Goal: Task Accomplishment & Management: Complete application form

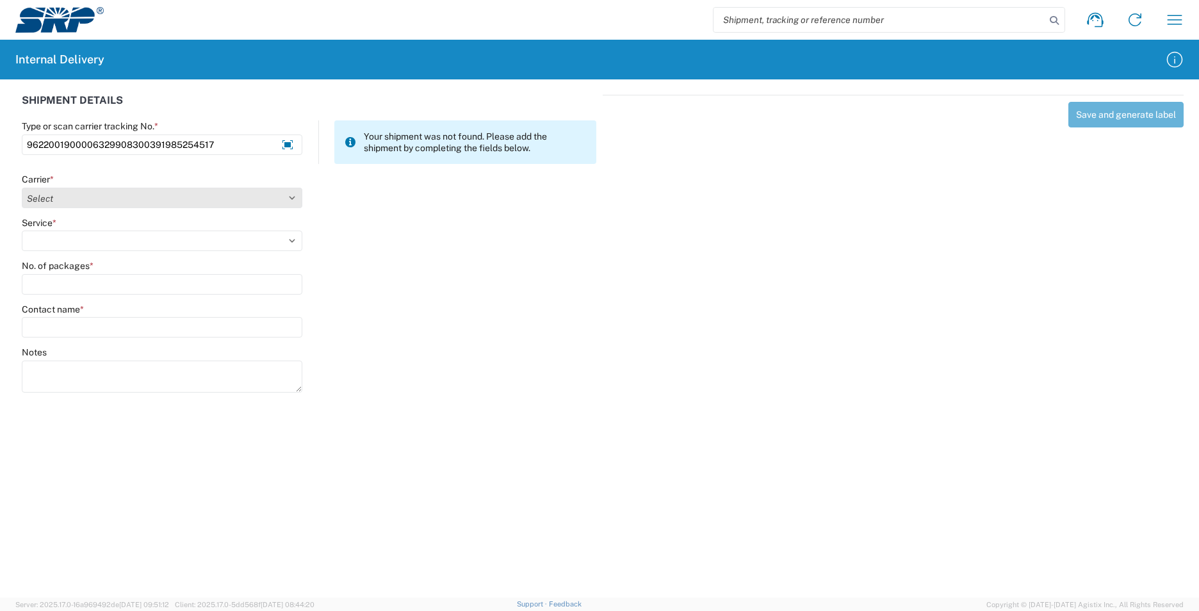
type input "9622001900006329908300391985254517"
click at [299, 195] on select "Select Amazon Logistics ATI Trucking BC Dimerco Logistics Empire Southwest FedE…" at bounding box center [162, 198] width 281 height 21
select select "5"
click at [22, 188] on select "Select Amazon Logistics ATI Trucking BC Dimerco Logistics Empire Southwest FedE…" at bounding box center [162, 198] width 281 height 21
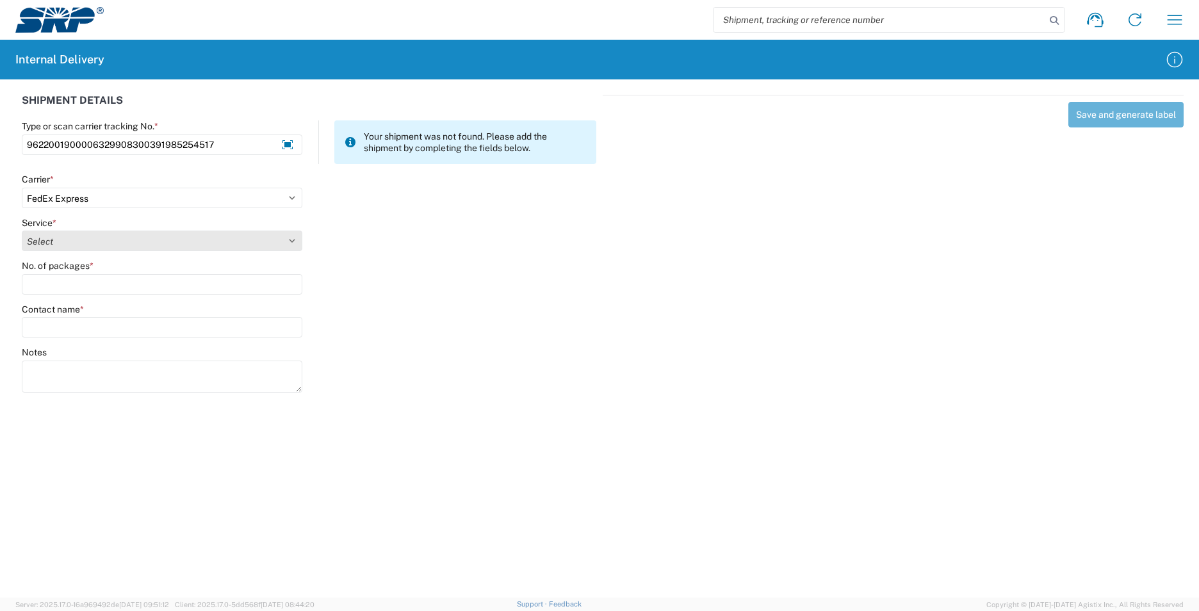
click at [287, 243] on select "Select 1Day Freight 2Day 2Day AM 2Day AM One Rate 2Day Freight 2Day One Rate 3 …" at bounding box center [162, 241] width 281 height 21
select select "12"
click at [22, 231] on select "Select 1Day Freight 2Day 2Day AM 2Day AM One Rate 2Day Freight 2Day One Rate 3 …" at bounding box center [162, 241] width 281 height 21
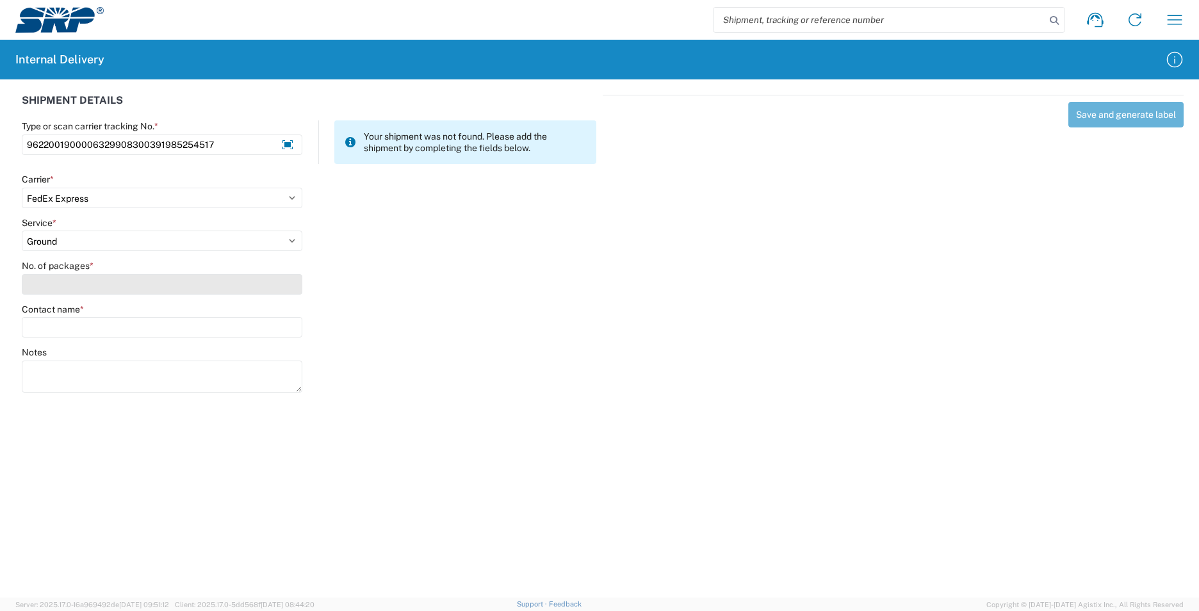
click at [111, 279] on input "No. of packages *" at bounding box center [162, 284] width 281 height 21
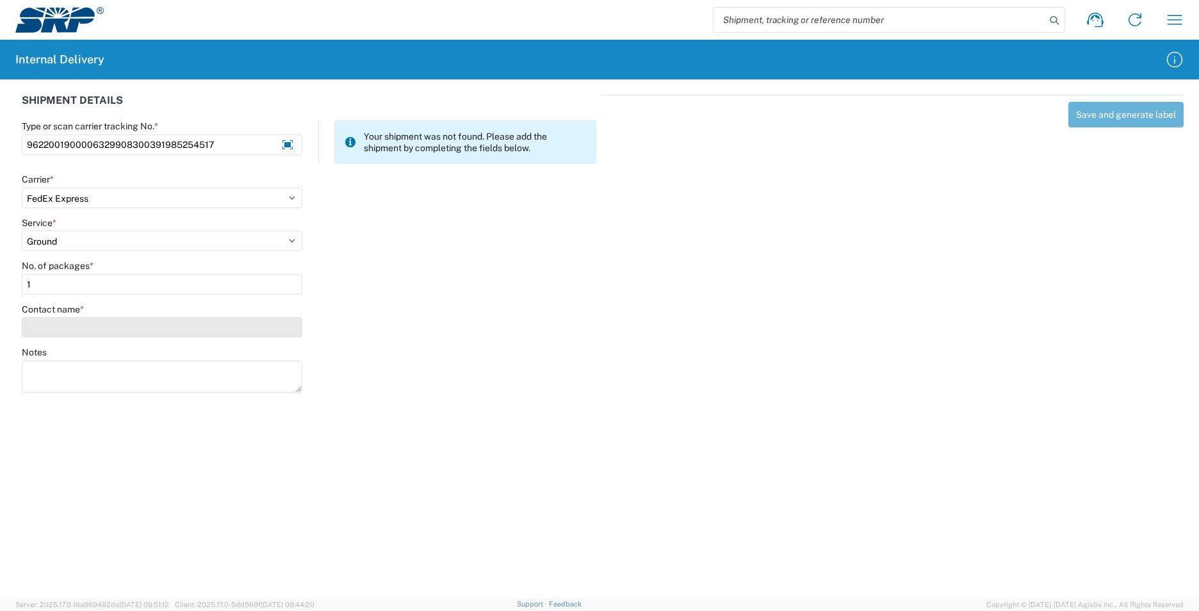
type input "1"
click at [105, 325] on input "Contact name *" at bounding box center [162, 327] width 281 height 21
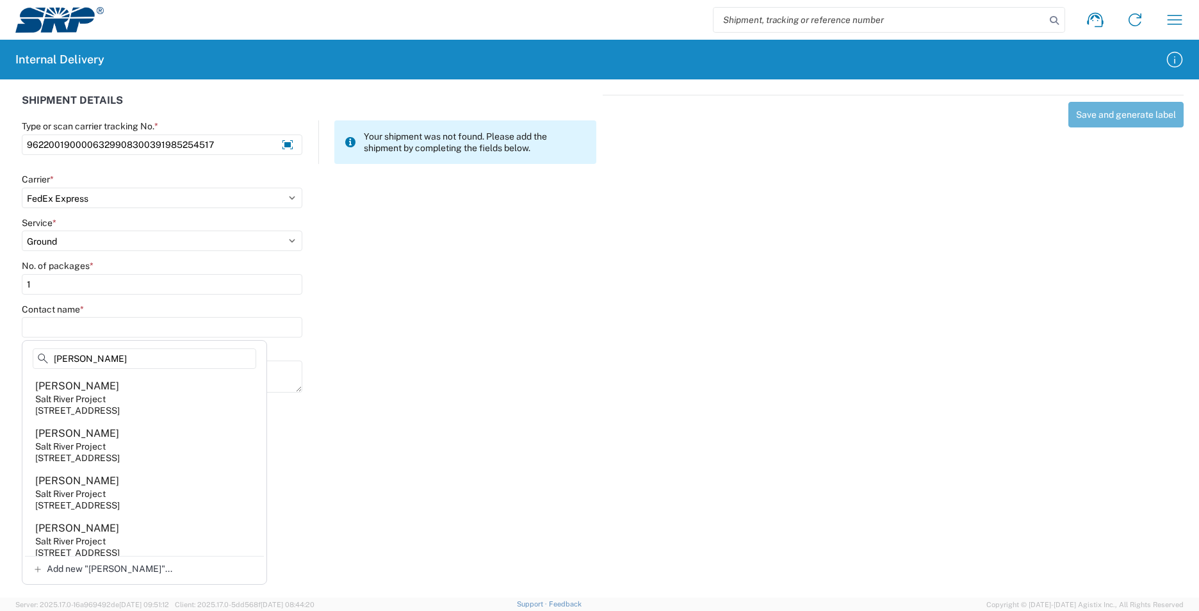
type input "[PERSON_NAME]"
click at [142, 490] on agx-address-suggestion-item "[PERSON_NAME] Salt River Project [STREET_ADDRESS]" at bounding box center [144, 492] width 239 height 47
type input "[PERSON_NAME]"
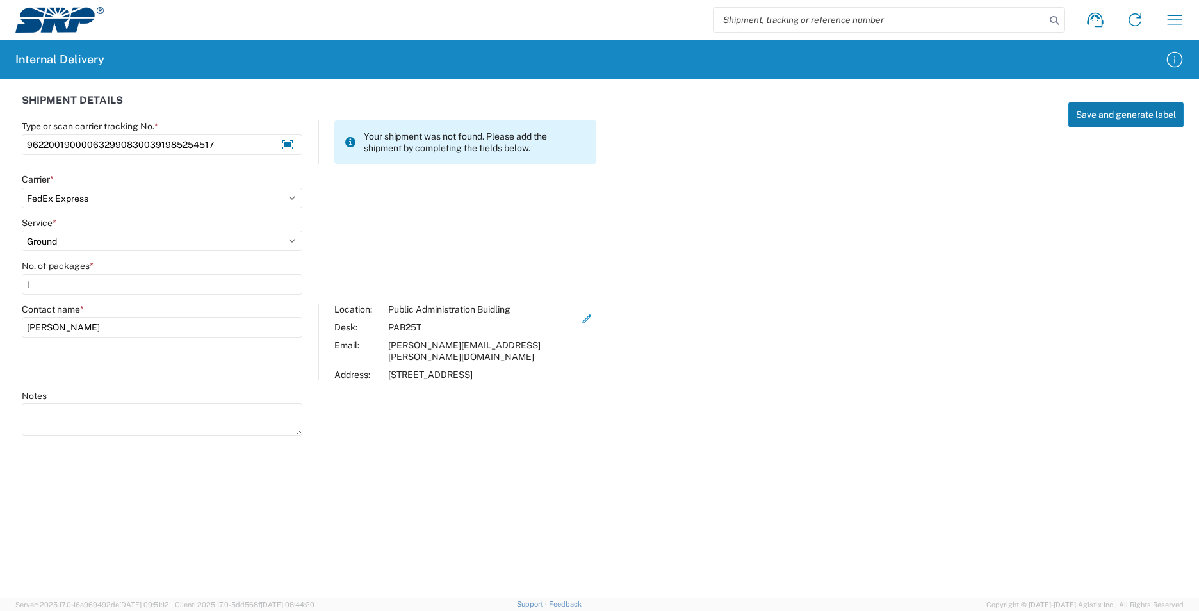
click at [1094, 114] on button "Save and generate label" at bounding box center [1126, 115] width 115 height 26
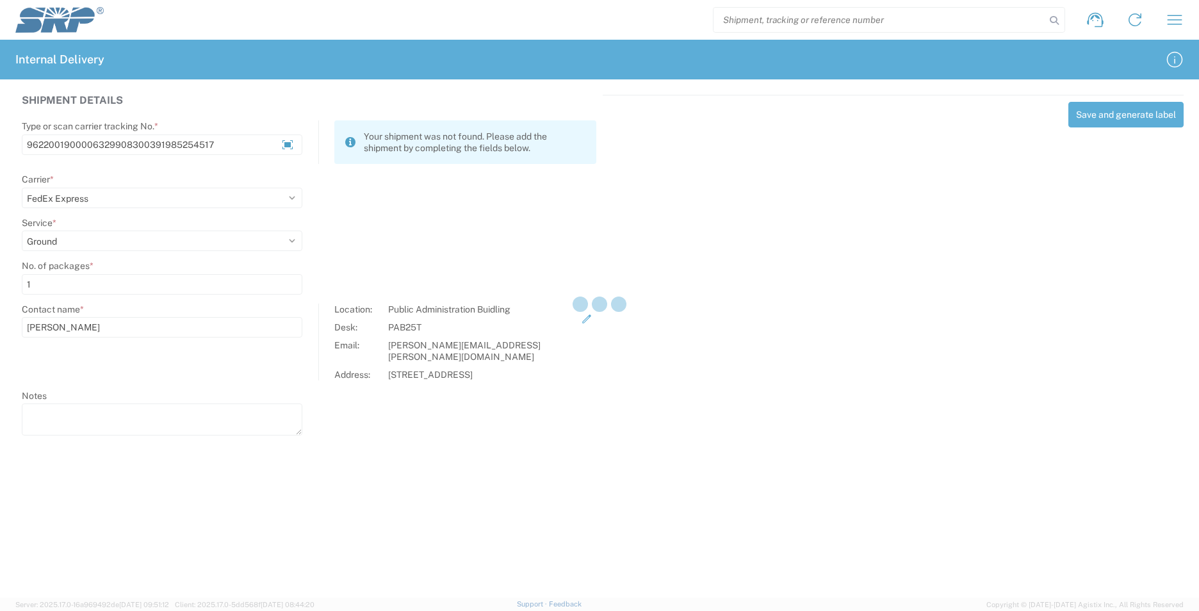
select select
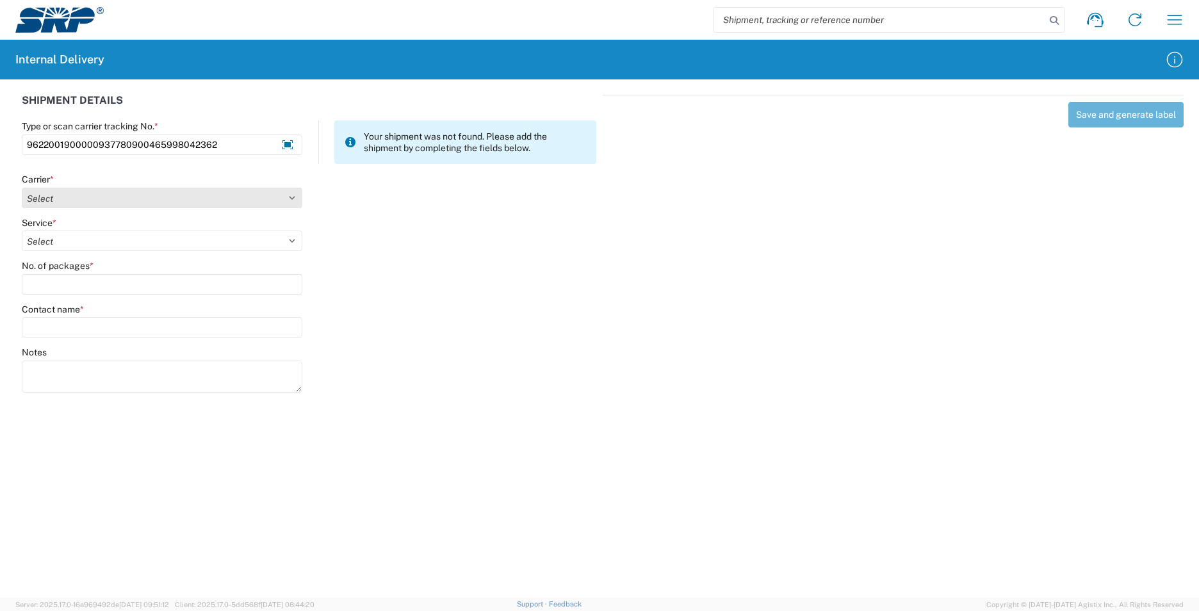
type input "9622001900000937780900465998042362"
click at [294, 192] on select "Select Amazon Logistics ATI Trucking BC Dimerco Logistics Empire Southwest FedE…" at bounding box center [162, 198] width 281 height 21
select select "5"
click at [22, 188] on select "Select Amazon Logistics ATI Trucking BC Dimerco Logistics Empire Southwest FedE…" at bounding box center [162, 198] width 281 height 21
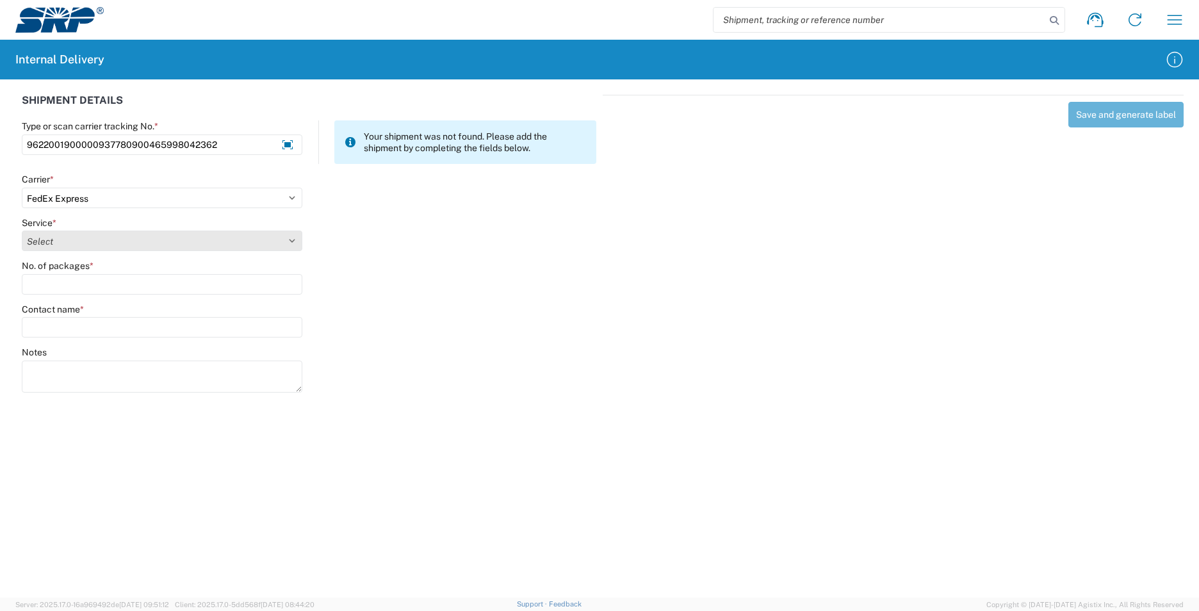
click at [298, 237] on select "Select 1Day Freight 2Day 2Day AM 2Day AM One Rate 2Day Freight 2Day One Rate 3 …" at bounding box center [162, 241] width 281 height 21
select select "12"
click at [22, 231] on select "Select 1Day Freight 2Day 2Day AM 2Day AM One Rate 2Day Freight 2Day One Rate 3 …" at bounding box center [162, 241] width 281 height 21
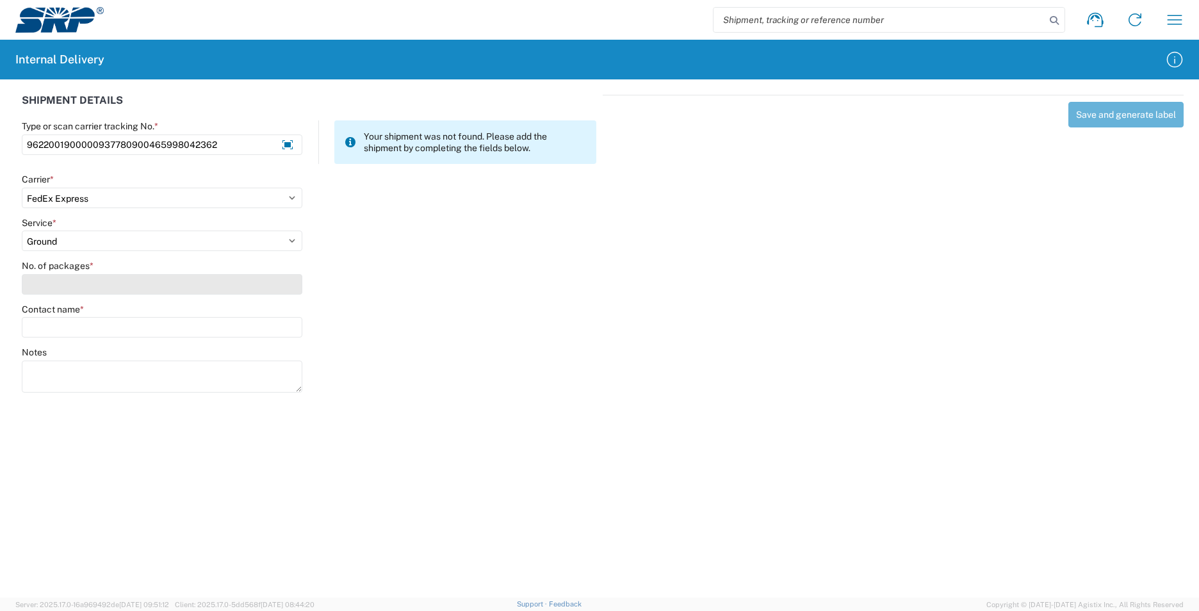
click at [99, 287] on input "No. of packages *" at bounding box center [162, 284] width 281 height 21
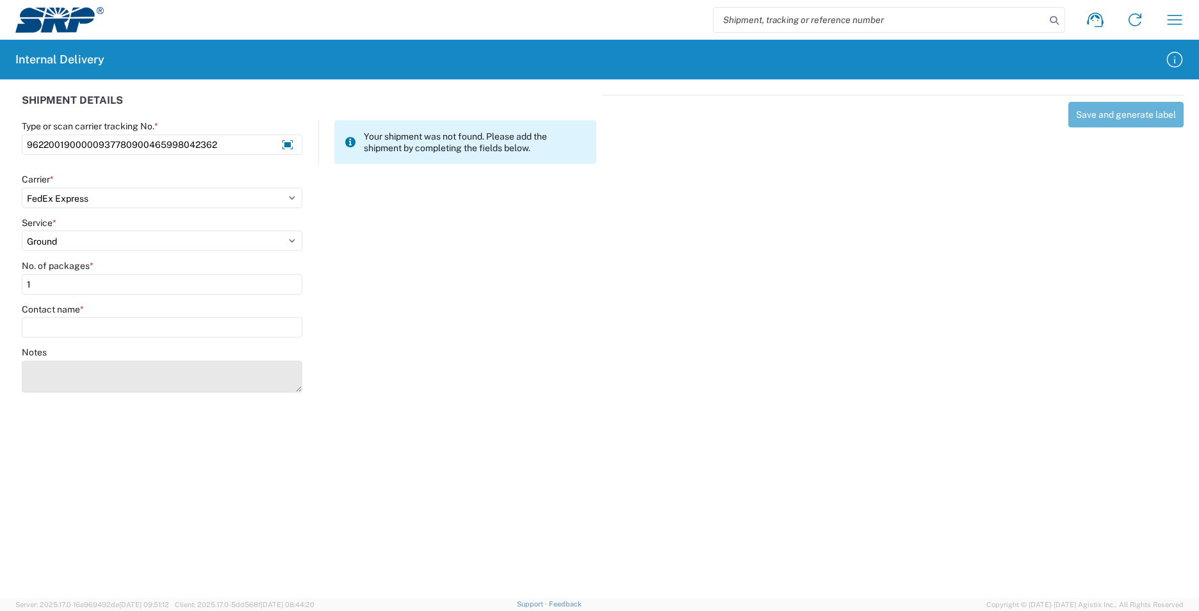
type input "1"
type input "[PERSON_NAME]"
click at [87, 383] on textarea "Notes" at bounding box center [162, 377] width 281 height 32
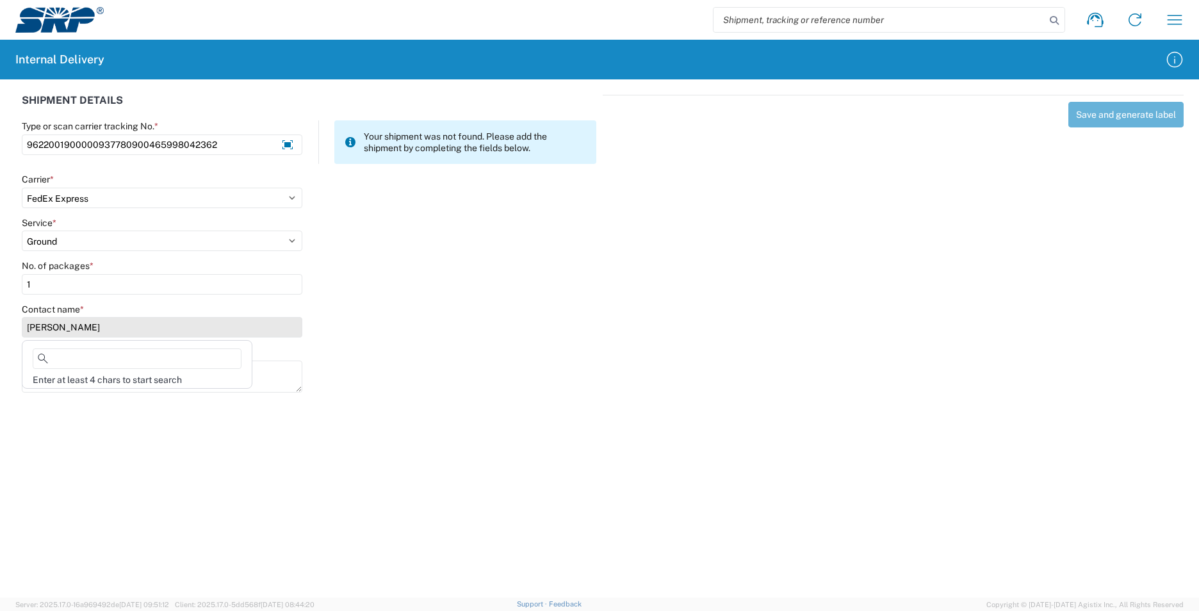
click at [79, 331] on input "[PERSON_NAME]" at bounding box center [162, 327] width 281 height 21
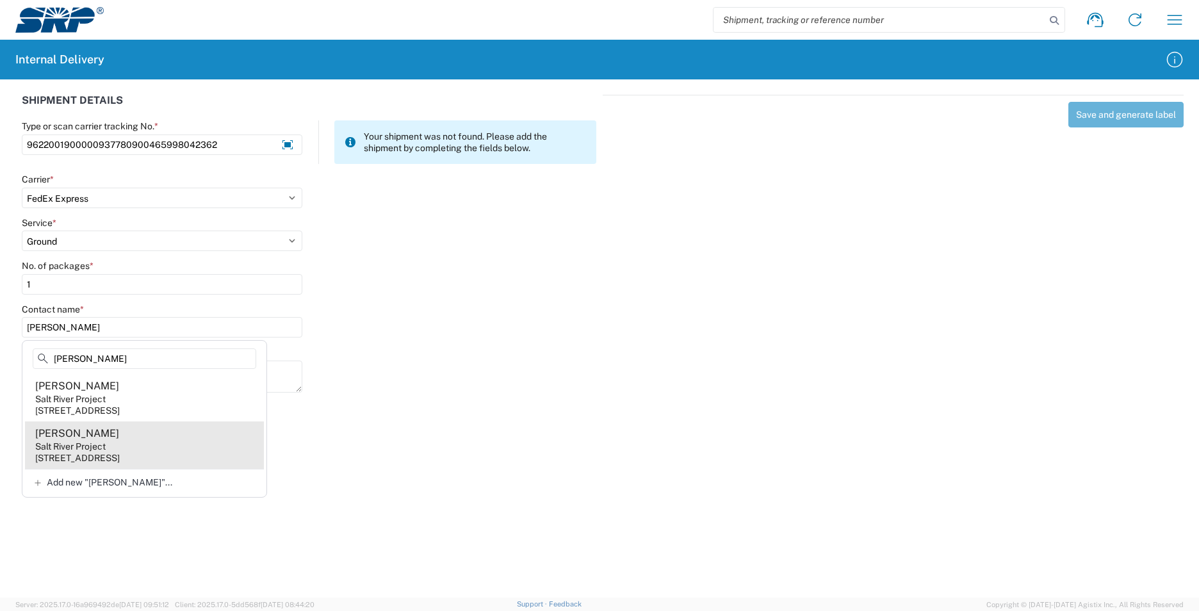
type input "[PERSON_NAME]"
click at [120, 459] on div "[STREET_ADDRESS]" at bounding box center [77, 458] width 85 height 12
type input "[PERSON_NAME]"
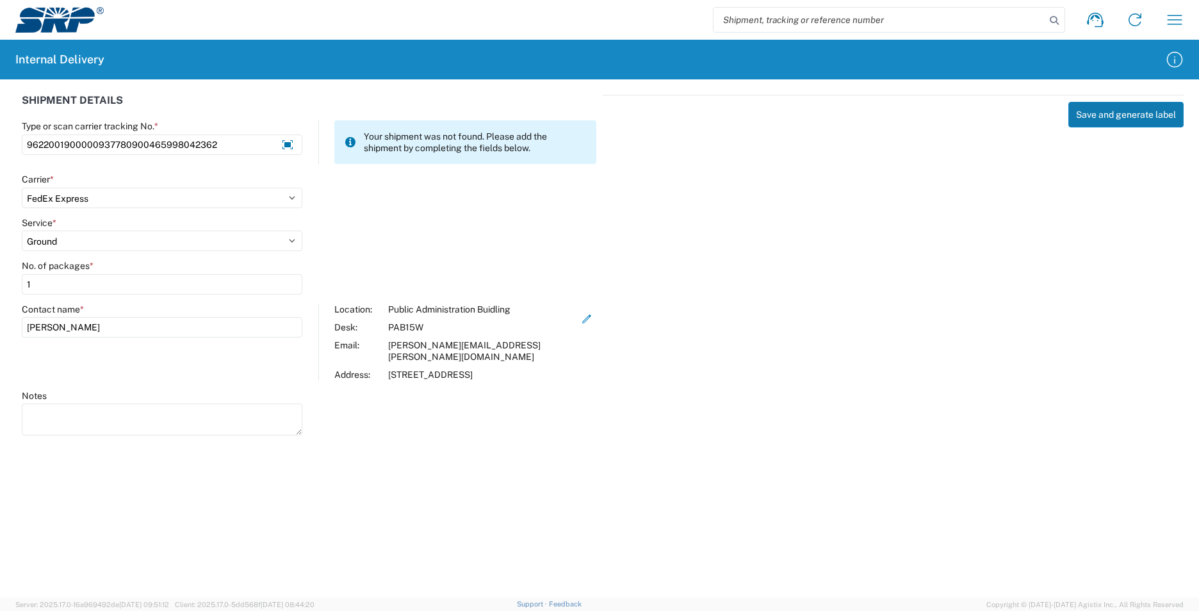
click at [1088, 115] on button "Save and generate label" at bounding box center [1126, 115] width 115 height 26
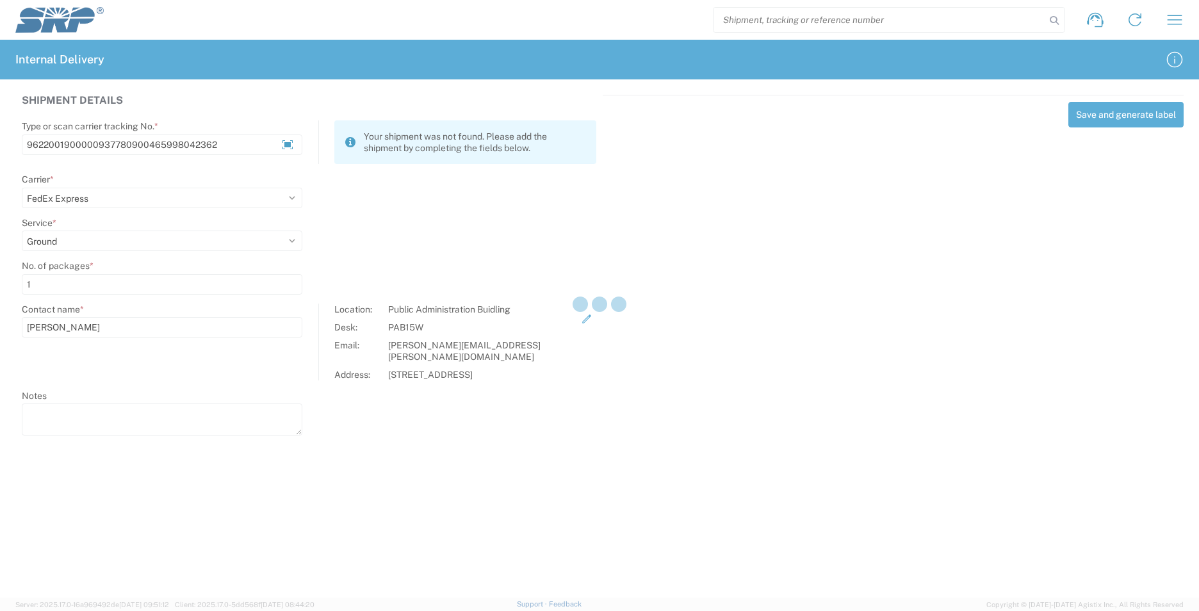
select select
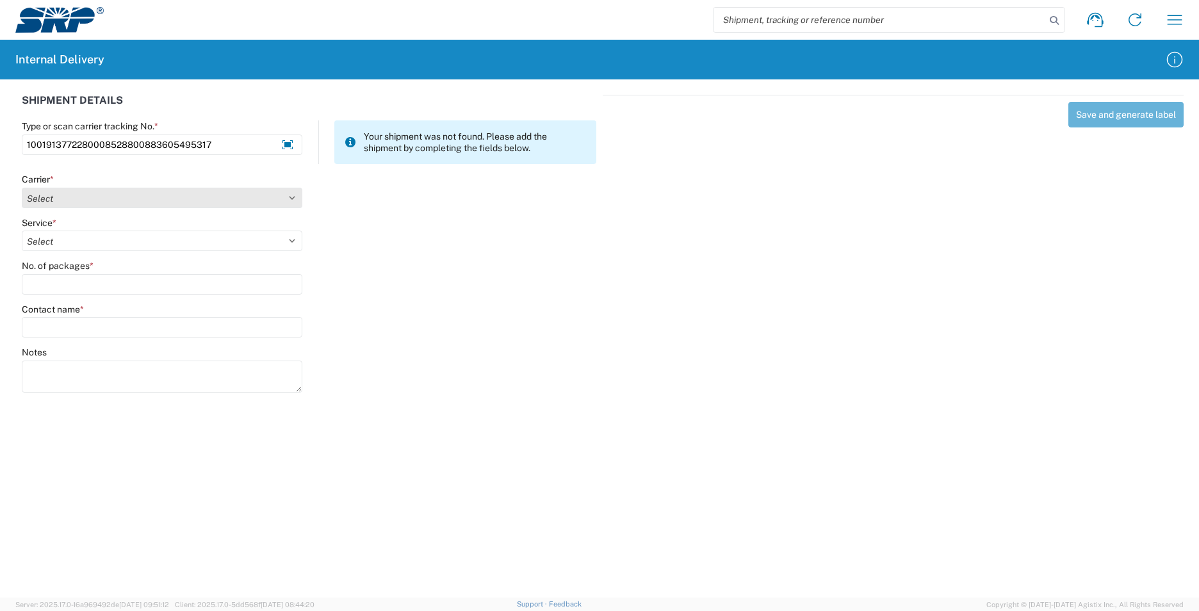
type input "1001913772280008528800883605495317"
click at [292, 199] on select "Select Amazon Logistics ATI Trucking BC Dimerco Logistics Empire Southwest FedE…" at bounding box center [162, 198] width 281 height 21
click at [22, 188] on select "Select Amazon Logistics ATI Trucking BC Dimerco Logistics Empire Southwest FedE…" at bounding box center [162, 198] width 281 height 21
click at [295, 195] on select "Select Amazon Logistics ATI Trucking BC Dimerco Logistics Empire Southwest FedE…" at bounding box center [162, 198] width 281 height 21
select select "5"
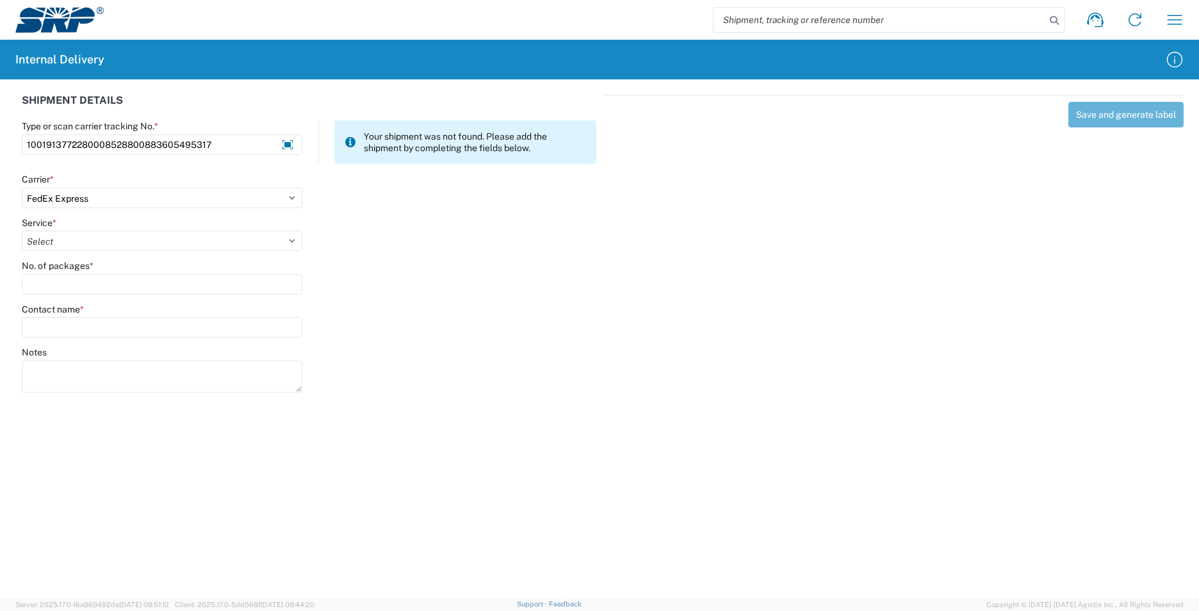
click at [22, 188] on select "Select Amazon Logistics ATI Trucking BC Dimerco Logistics Empire Southwest FedE…" at bounding box center [162, 198] width 281 height 21
click at [293, 242] on select "Select 1Day Freight 2Day 2Day AM 2Day AM One Rate 2Day Freight 2Day One Rate 3 …" at bounding box center [162, 241] width 281 height 21
select select "10"
click at [22, 231] on select "Select 1Day Freight 2Day 2Day AM 2Day AM One Rate 2Day Freight 2Day One Rate 3 …" at bounding box center [162, 241] width 281 height 21
click at [97, 288] on input "No. of packages *" at bounding box center [162, 284] width 281 height 21
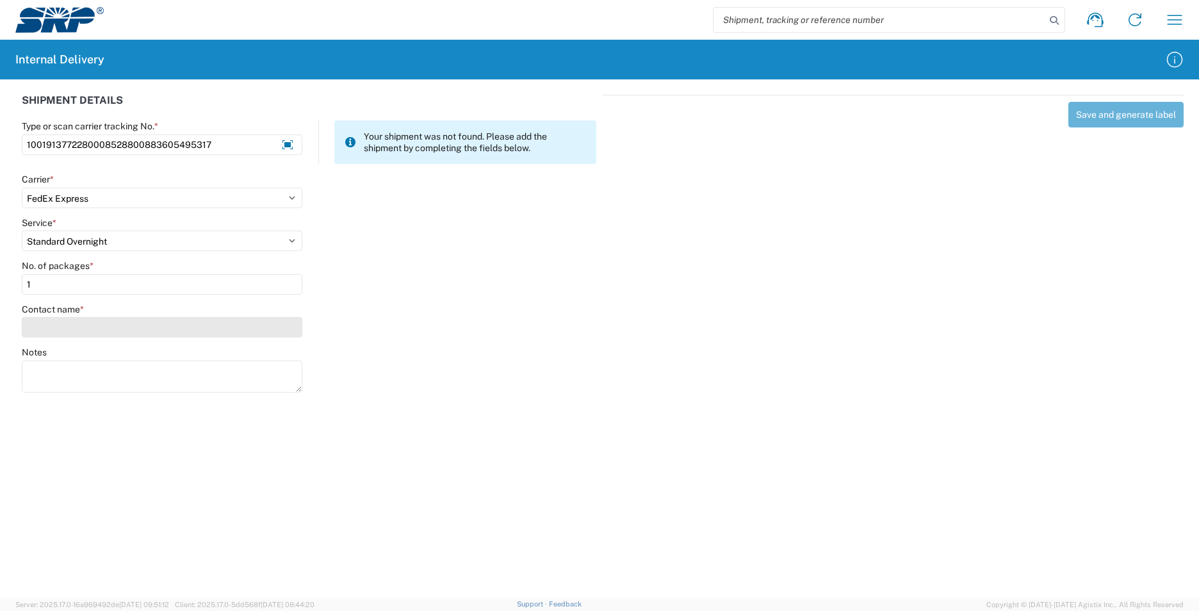
type input "1"
click at [97, 322] on input "Contact name *" at bounding box center [162, 327] width 281 height 21
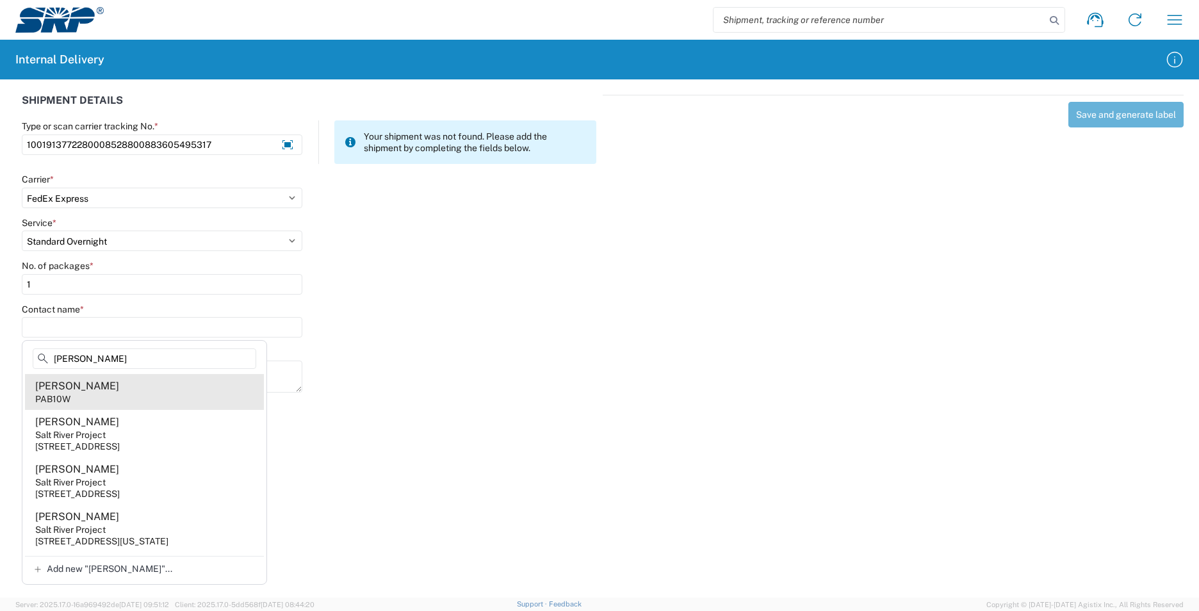
type input "[PERSON_NAME]"
click at [122, 390] on agx-address-suggestion-item "[PERSON_NAME] PAB10W" at bounding box center [144, 392] width 239 height 36
type input "[PERSON_NAME]"
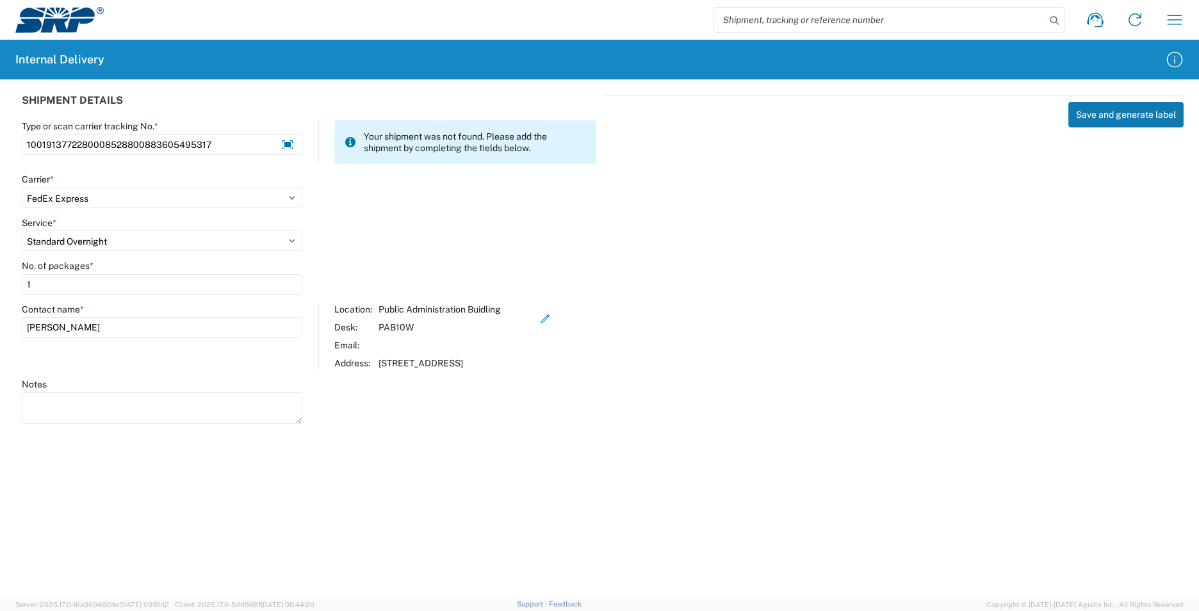
click at [1098, 124] on button "Save and generate label" at bounding box center [1126, 115] width 115 height 26
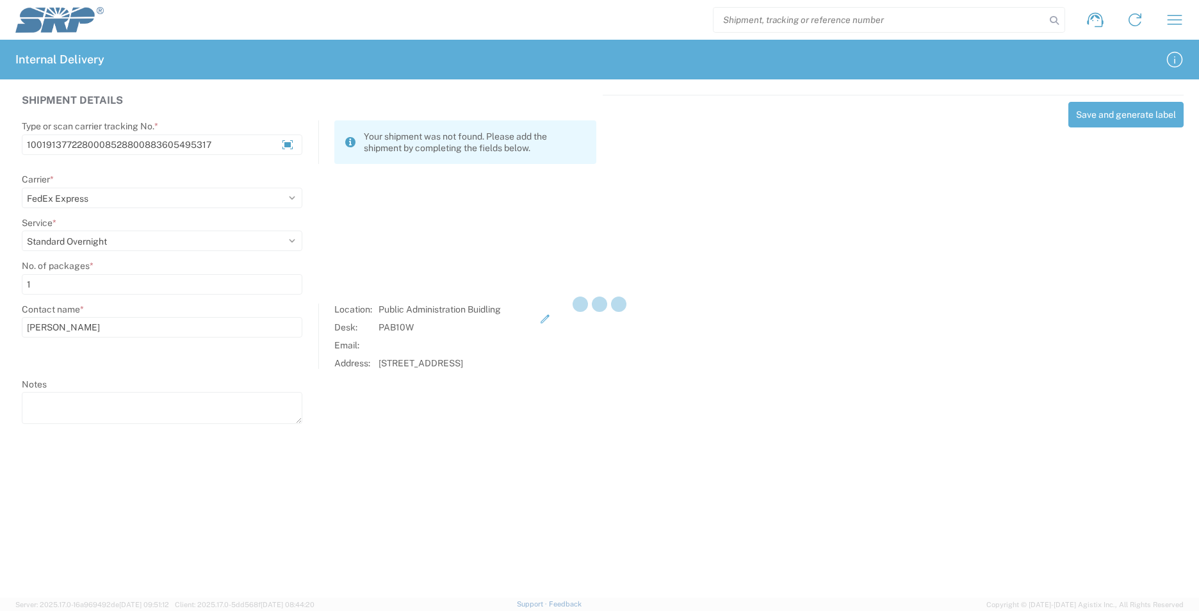
select select
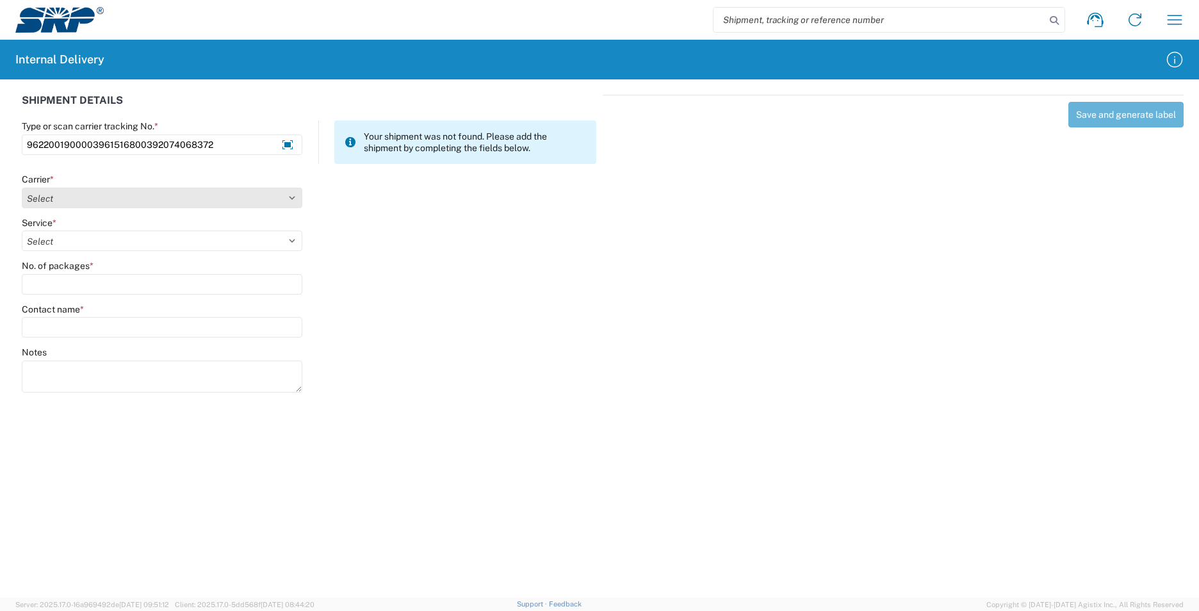
type input "9622001900003961516800392074068372"
click at [292, 198] on select "Select Amazon Logistics ATI Trucking BC Dimerco Logistics Empire Southwest FedE…" at bounding box center [162, 198] width 281 height 21
select select "5"
click at [22, 188] on select "Select Amazon Logistics ATI Trucking BC Dimerco Logistics Empire Southwest FedE…" at bounding box center [162, 198] width 281 height 21
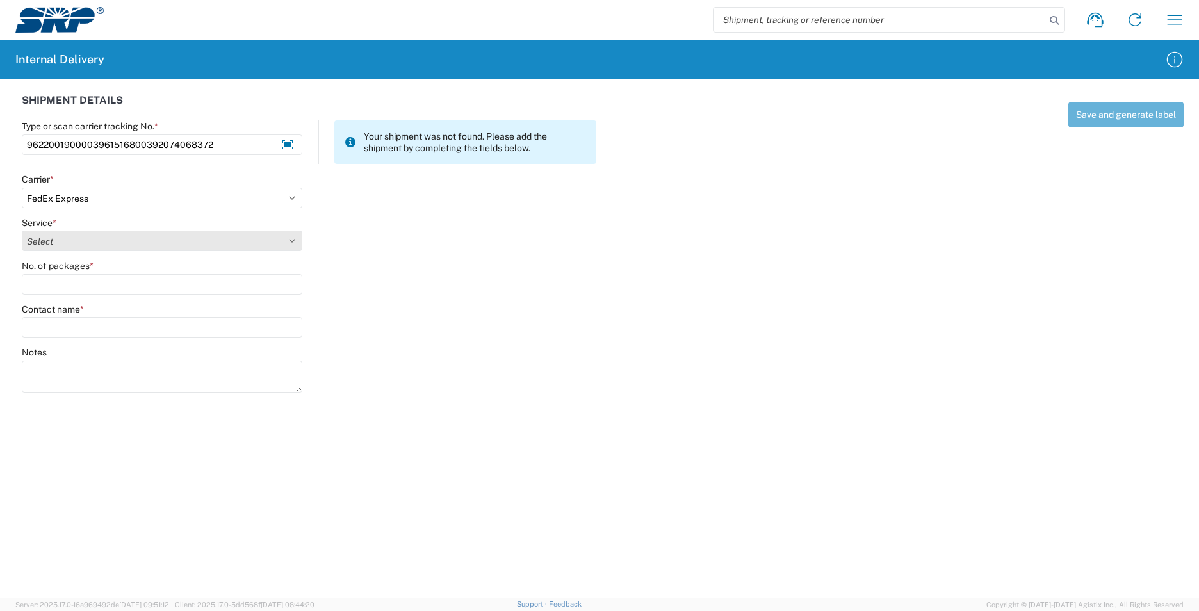
drag, startPoint x: 290, startPoint y: 236, endPoint x: 275, endPoint y: 247, distance: 18.0
click at [290, 236] on select "Select 1Day Freight 2Day 2Day AM 2Day AM One Rate 2Day Freight 2Day One Rate 3 …" at bounding box center [162, 241] width 281 height 21
select select "12"
click at [22, 231] on select "Select 1Day Freight 2Day 2Day AM 2Day AM One Rate 2Day Freight 2Day One Rate 3 …" at bounding box center [162, 241] width 281 height 21
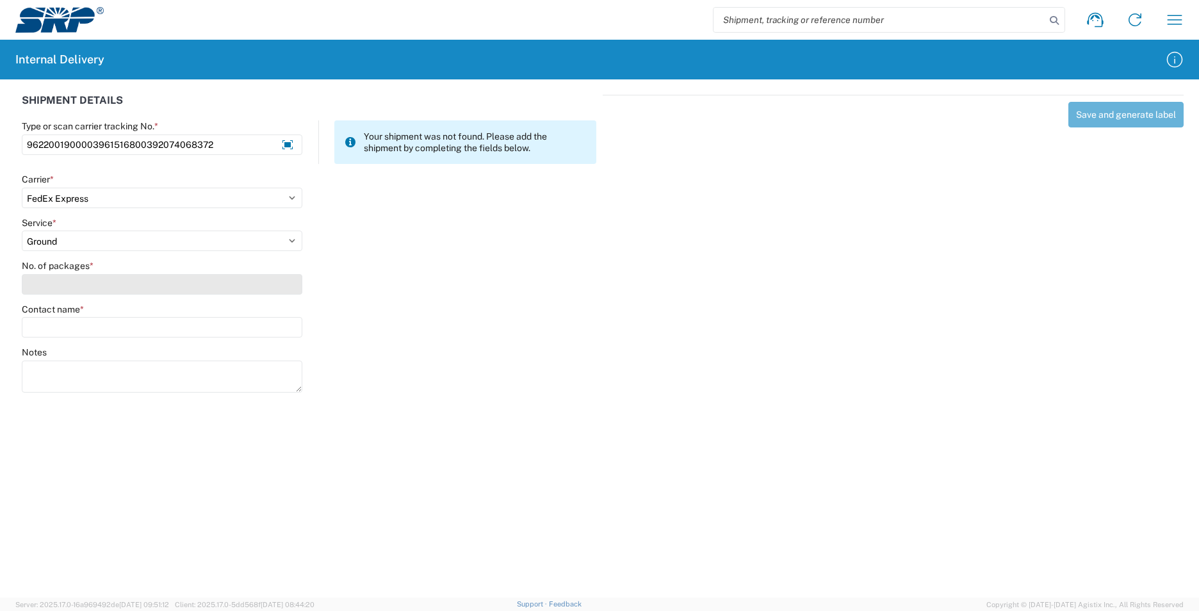
click at [83, 283] on input "No. of packages *" at bounding box center [162, 284] width 281 height 21
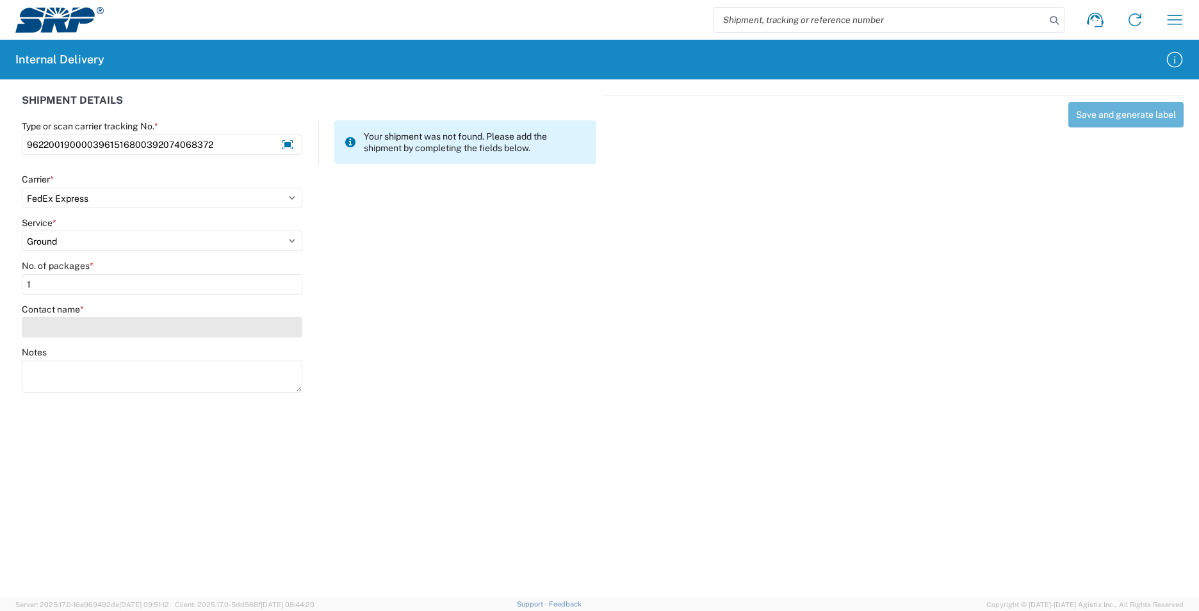
type input "1"
click at [92, 322] on input "Contact name *" at bounding box center [162, 327] width 281 height 21
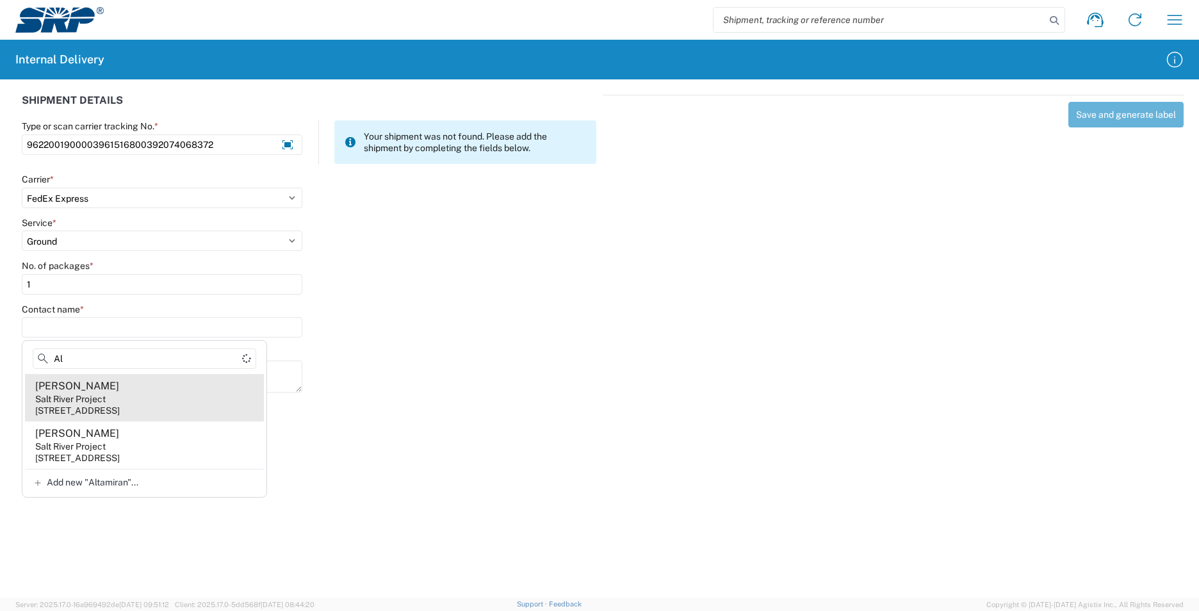
type input "A"
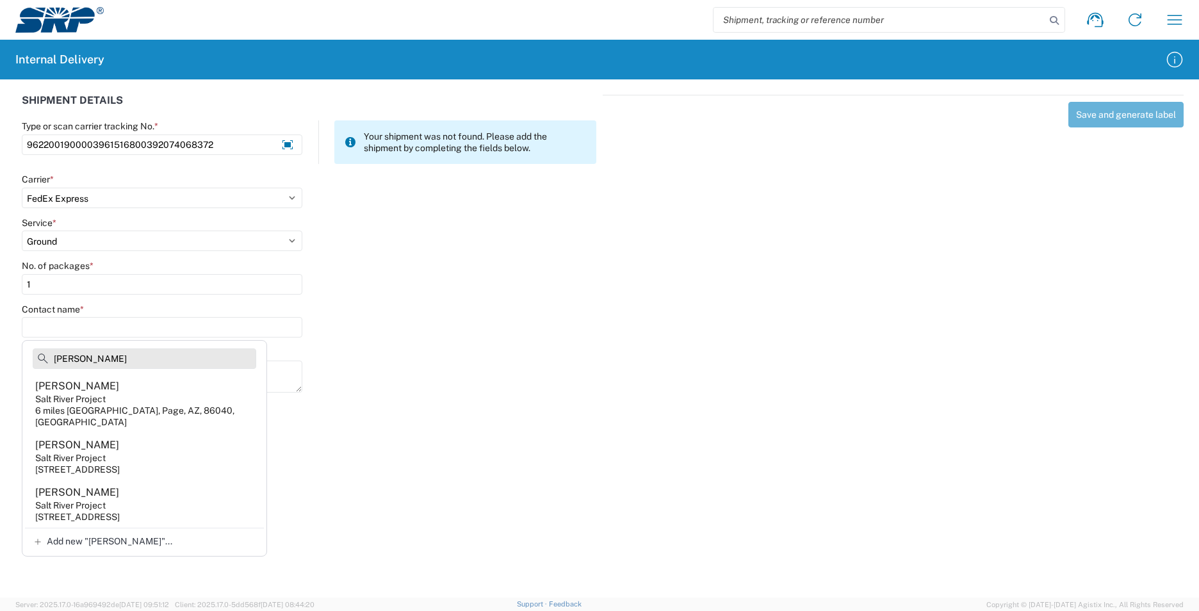
click at [98, 359] on input "[PERSON_NAME]" at bounding box center [145, 359] width 224 height 21
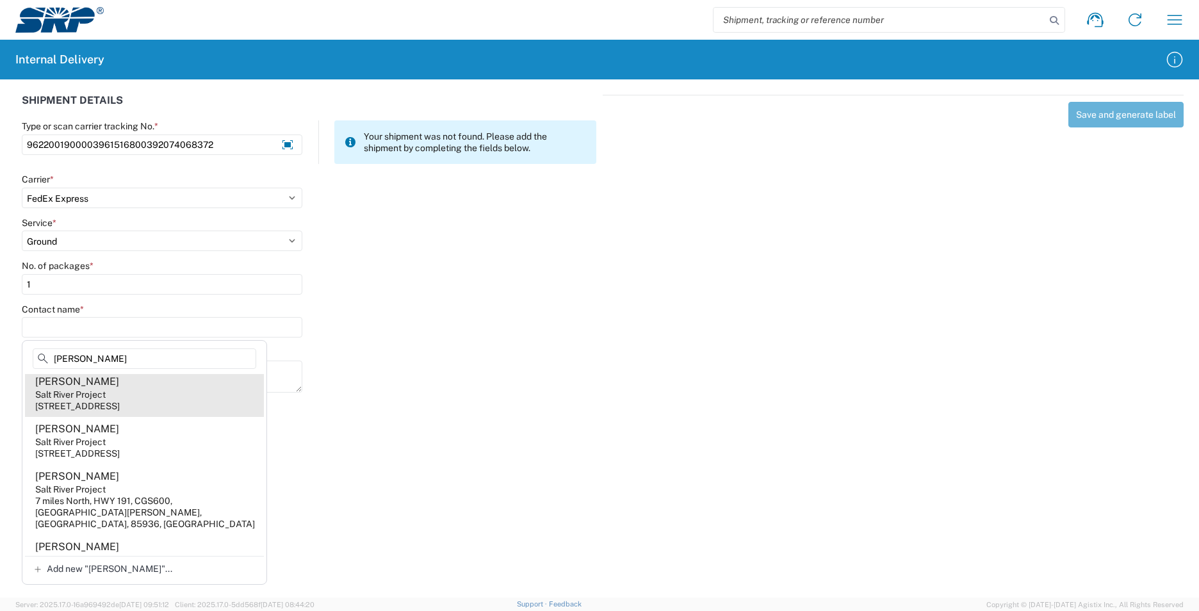
scroll to position [209, 0]
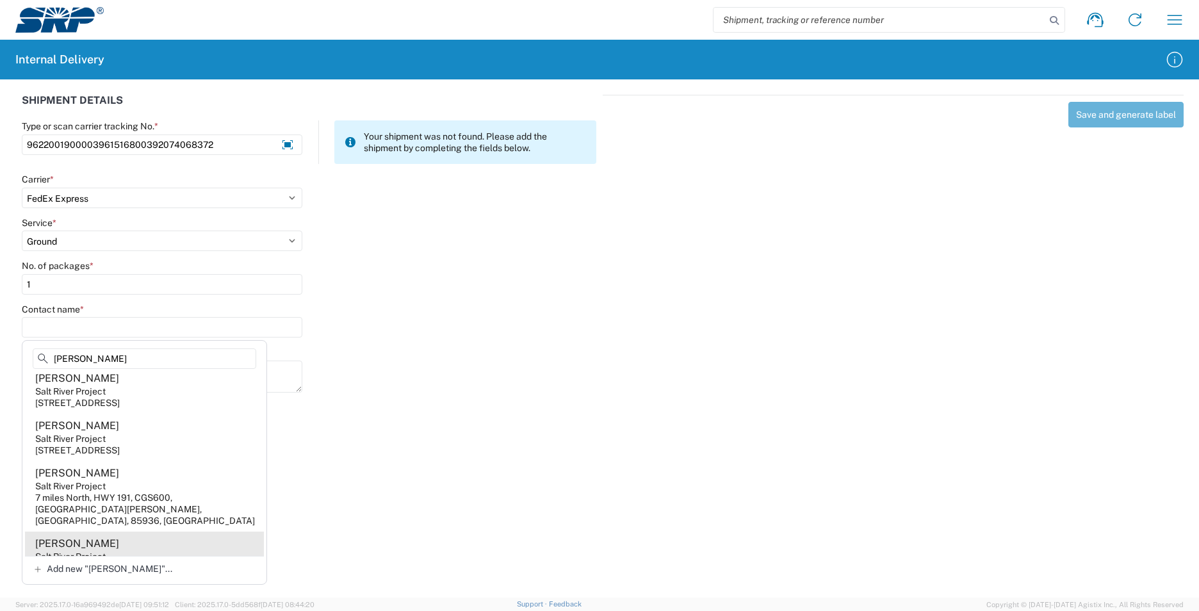
type input "[PERSON_NAME]"
click at [129, 532] on agx-address-suggestion-item "[PERSON_NAME] Salt River Project [STREET_ADDRESS]" at bounding box center [144, 555] width 239 height 47
type input "[PERSON_NAME]"
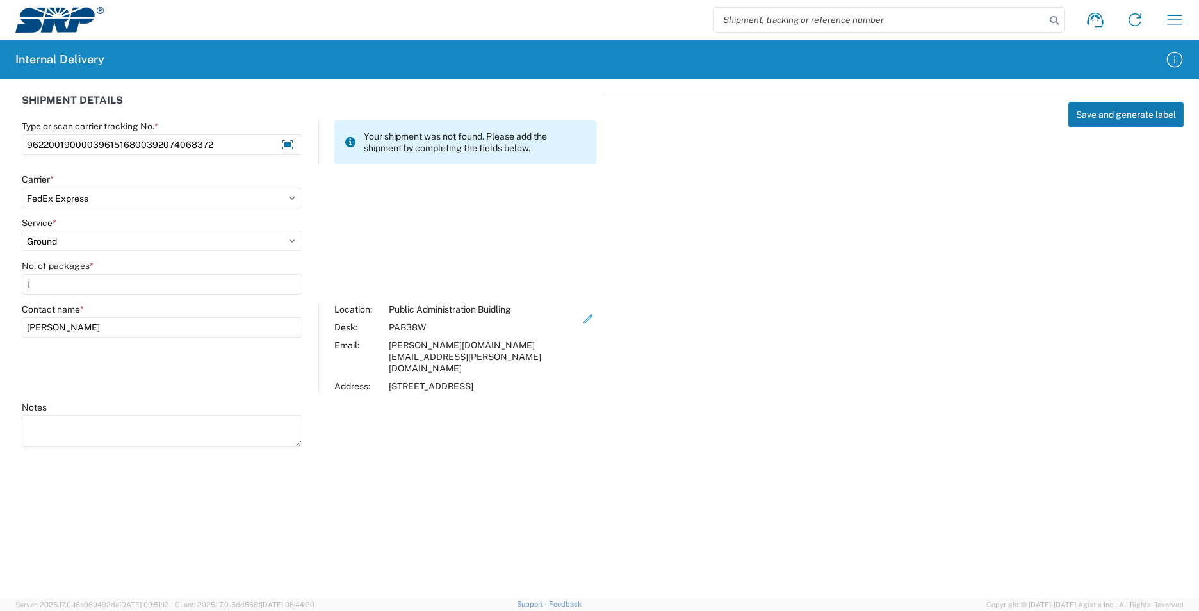
click at [1109, 111] on button "Save and generate label" at bounding box center [1126, 115] width 115 height 26
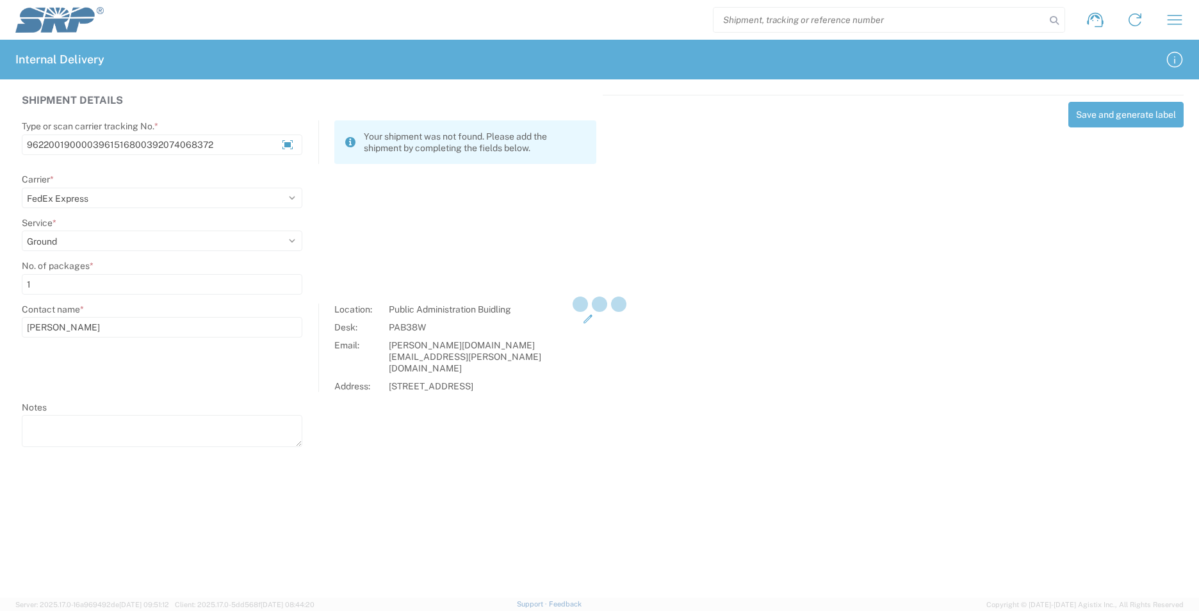
select select
